Goal: Navigation & Orientation: Find specific page/section

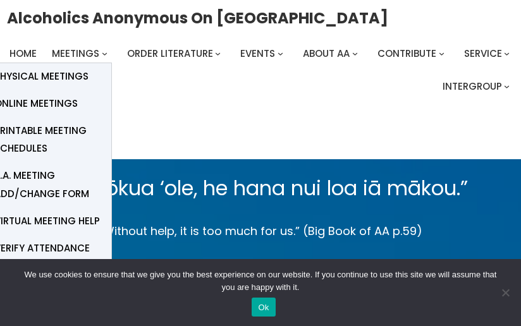
click at [90, 52] on span "Meetings" at bounding box center [75, 53] width 47 height 13
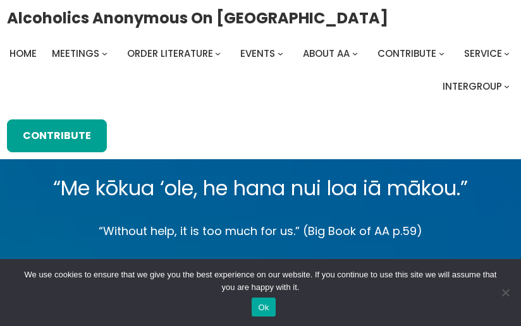
click at [267, 307] on button "Ok" at bounding box center [263, 307] width 23 height 19
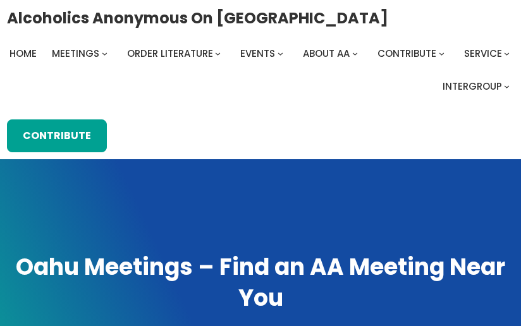
click at [319, 240] on span at bounding box center [260, 266] width 521 height 215
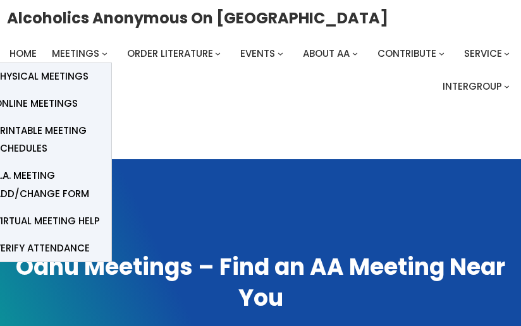
click at [66, 57] on span "Meetings" at bounding box center [75, 53] width 47 height 13
click at [16, 73] on span "Physical Meetings" at bounding box center [41, 77] width 94 height 18
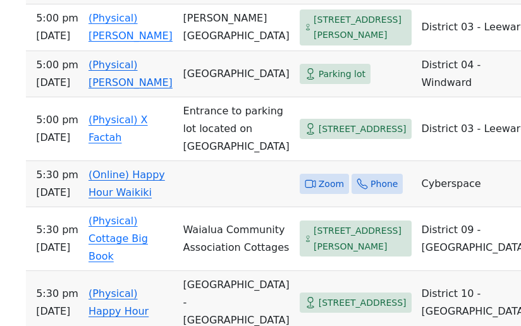
scroll to position [903, 0]
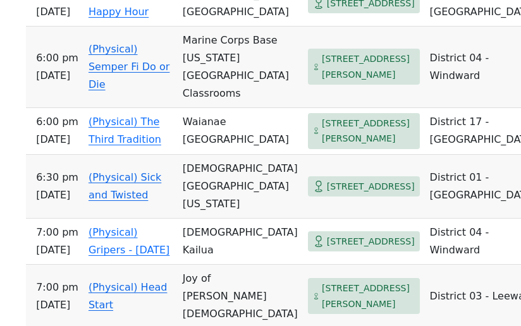
scroll to position [1135, 0]
